Goal: Task Accomplishment & Management: Manage account settings

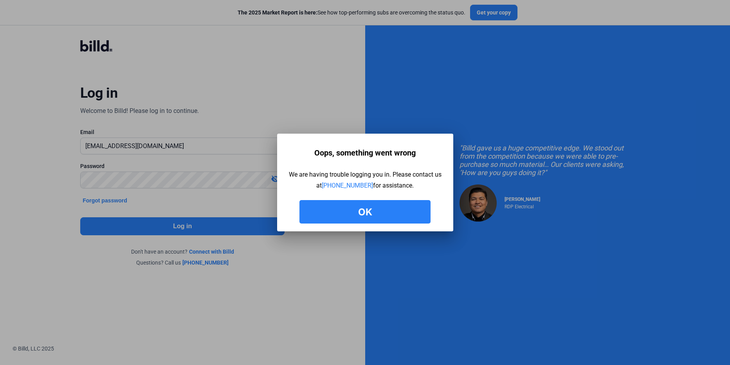
drag, startPoint x: 349, startPoint y: 209, endPoint x: 344, endPoint y: 208, distance: 4.9
click at [348, 209] on button "Ok" at bounding box center [364, 211] width 131 height 23
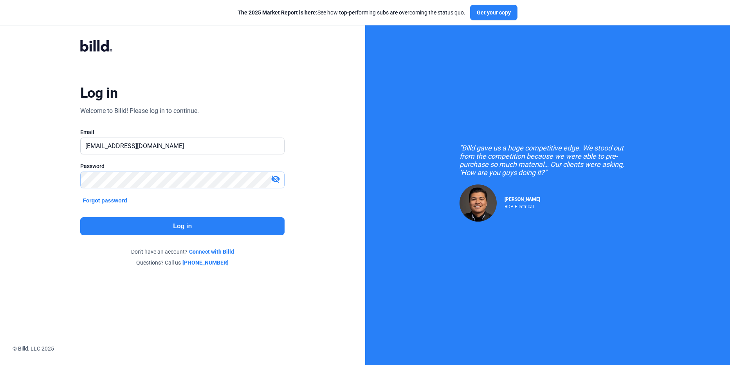
click at [0, 181] on html "We value your privacy We use cookies to enhance your browsing experience, serve…" at bounding box center [365, 182] width 730 height 365
drag, startPoint x: 165, startPoint y: 148, endPoint x: 27, endPoint y: 142, distance: 137.9
click at [27, 142] on div "Log in Welcome to Billd! Please log in to continue. Email [EMAIL_ADDRESS][DOMAI…" at bounding box center [182, 153] width 365 height 307
type input "[EMAIL_ADDRESS][DOMAIN_NAME]"
click at [126, 227] on button "Log in" at bounding box center [182, 227] width 204 height 18
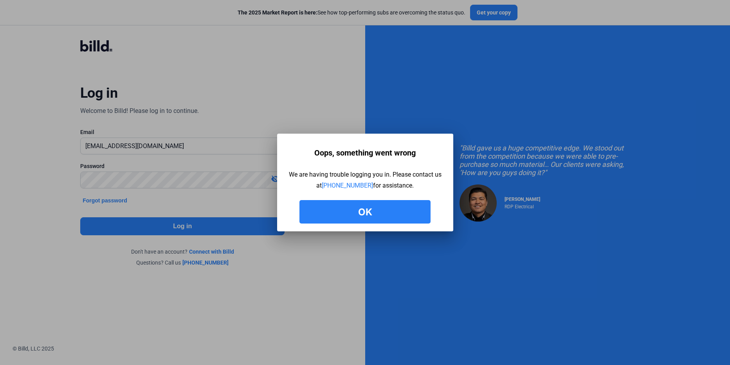
click at [370, 210] on button "Ok" at bounding box center [364, 211] width 131 height 23
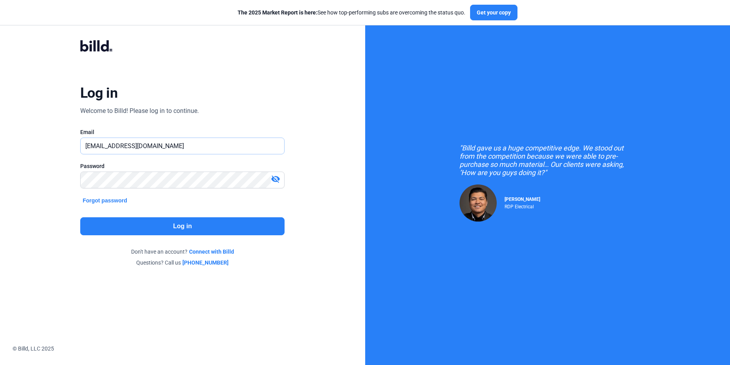
drag, startPoint x: 180, startPoint y: 146, endPoint x: 14, endPoint y: 127, distance: 166.2
click at [14, 127] on div "Log in Welcome to Billd! Please log in to continue. Email [EMAIL_ADDRESS][DOMAI…" at bounding box center [182, 153] width 365 height 307
type input "[PERSON_NAME][EMAIL_ADDRESS][DOMAIN_NAME]"
click at [212, 229] on button "Log in" at bounding box center [182, 227] width 204 height 18
